Goal: Information Seeking & Learning: Understand process/instructions

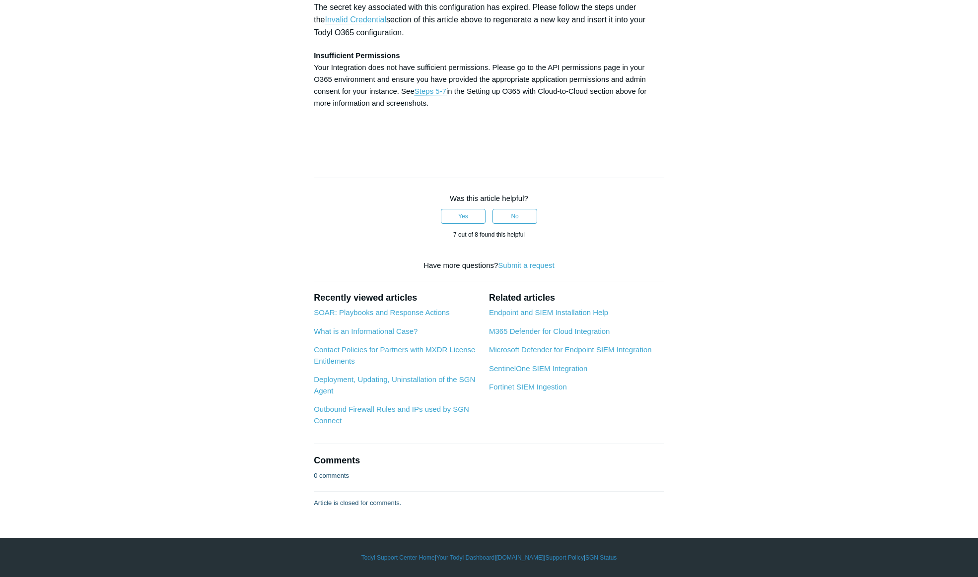
scroll to position [3894, 0]
